Goal: Ask a question

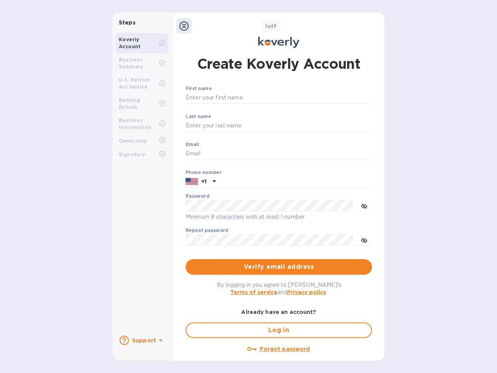
click at [142, 340] on b "Support" at bounding box center [144, 340] width 24 height 6
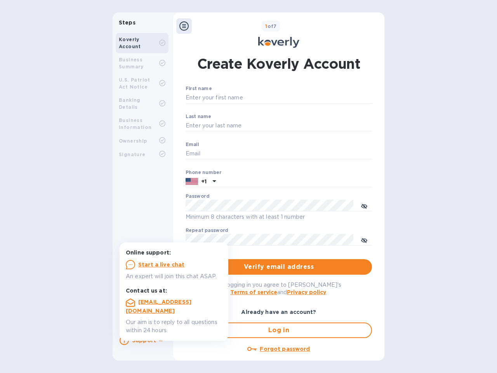
click at [124, 340] on icon at bounding box center [124, 340] width 9 height 9
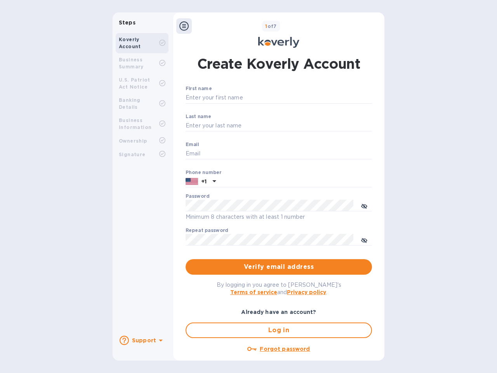
click at [160, 341] on icon at bounding box center [161, 340] width 4 height 2
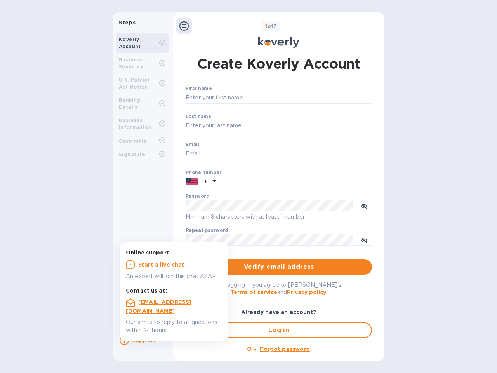
click at [184, 26] on icon at bounding box center [183, 25] width 9 height 9
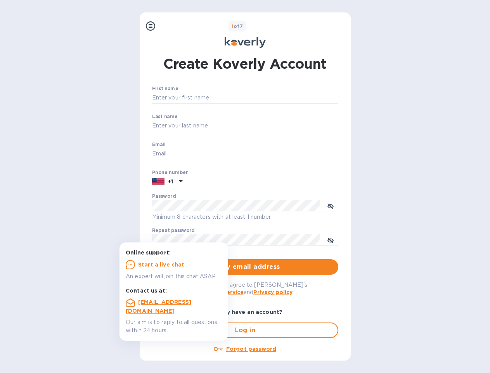
click at [277, 98] on input "First name" at bounding box center [245, 98] width 186 height 12
click at [277, 126] on input "Last name" at bounding box center [245, 126] width 186 height 12
click at [277, 154] on input "Email" at bounding box center [245, 154] width 186 height 12
click at [277, 182] on input "text" at bounding box center [262, 182] width 153 height 12
click at [201, 182] on input "text" at bounding box center [262, 182] width 153 height 12
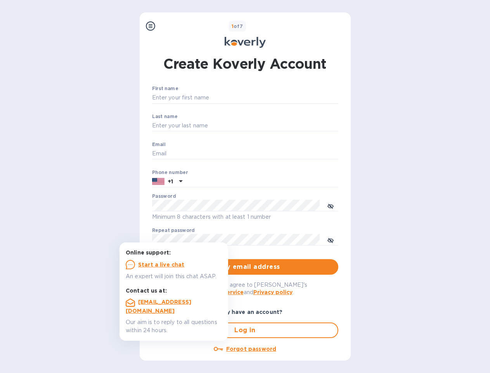
click at [213, 182] on input "text" at bounding box center [262, 182] width 153 height 12
